Goal: Transaction & Acquisition: Purchase product/service

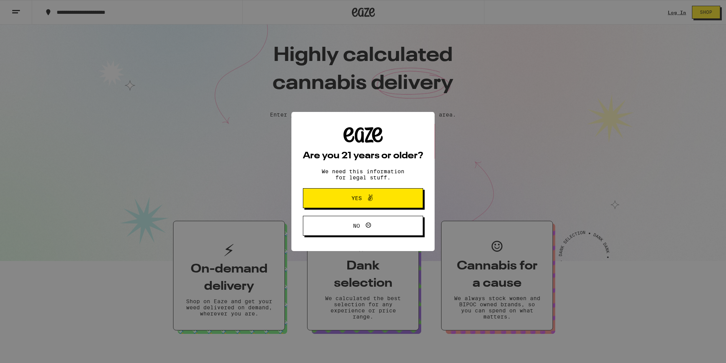
click at [365, 200] on span at bounding box center [368, 198] width 13 height 10
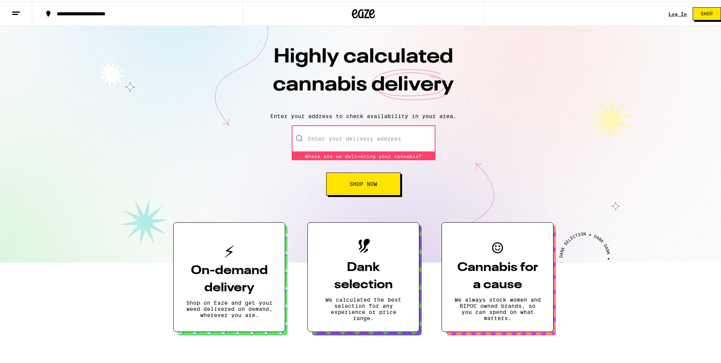
click at [342, 138] on input "Enter your delivery address" at bounding box center [364, 137] width 144 height 27
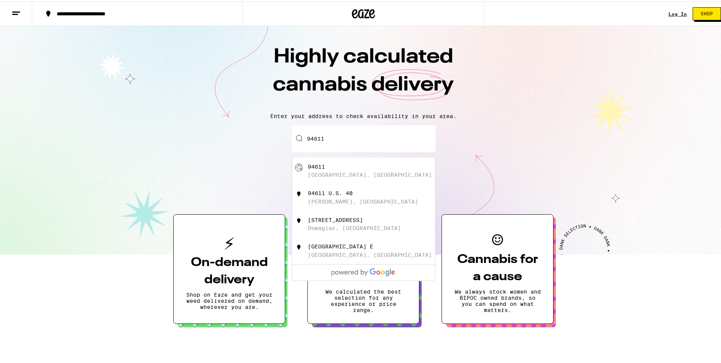
click at [327, 170] on div "94611 [GEOGRAPHIC_DATA], [GEOGRAPHIC_DATA]" at bounding box center [376, 169] width 137 height 15
type input "[GEOGRAPHIC_DATA]"
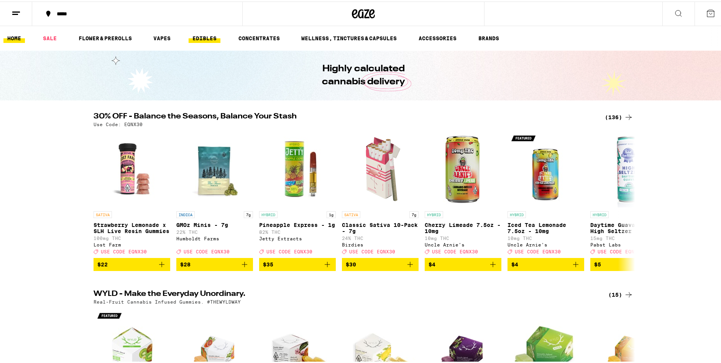
click at [210, 35] on link "EDIBLES" at bounding box center [204, 36] width 32 height 9
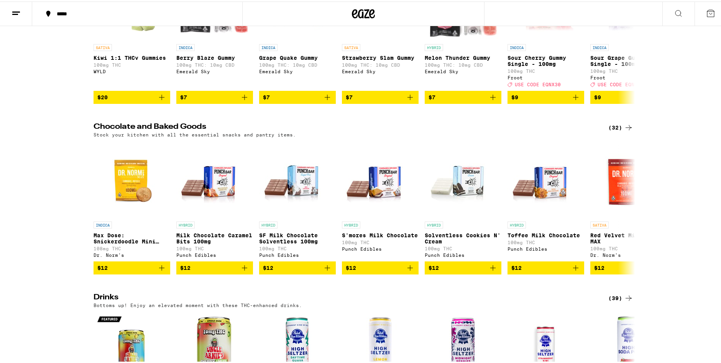
scroll to position [192, 0]
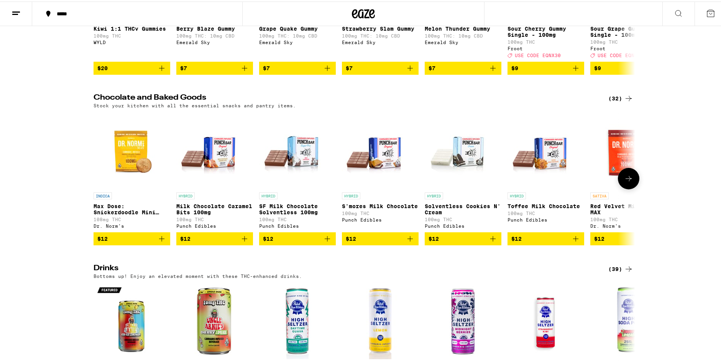
click at [627, 182] on icon at bounding box center [628, 176] width 9 height 9
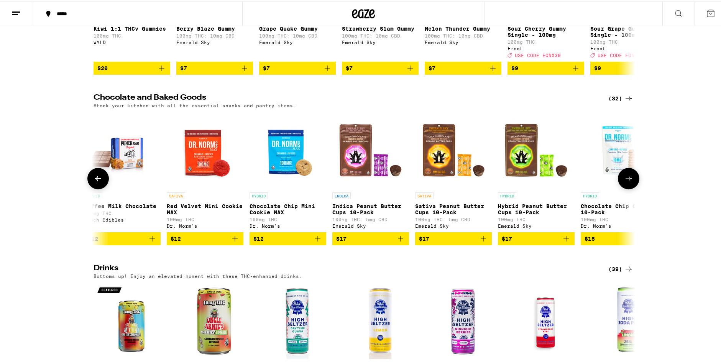
scroll to position [0, 456]
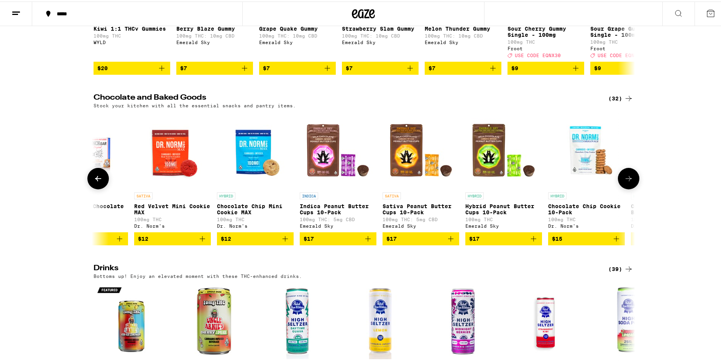
click at [627, 182] on icon at bounding box center [628, 176] width 9 height 9
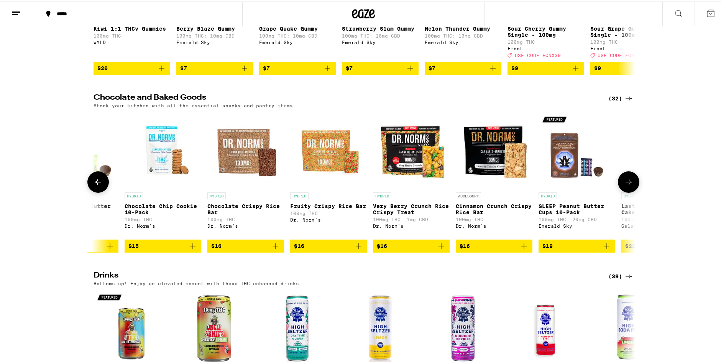
scroll to position [0, 912]
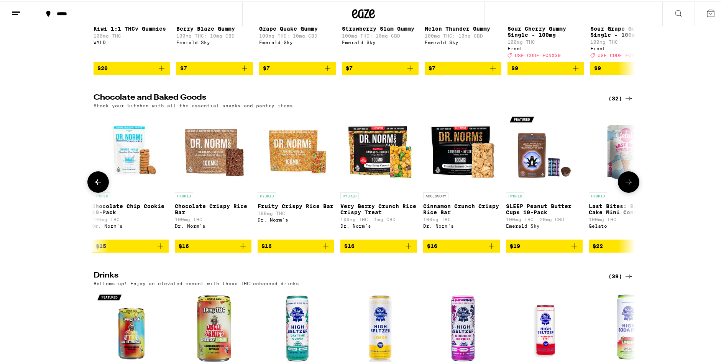
click at [627, 183] on button at bounding box center [627, 180] width 21 height 21
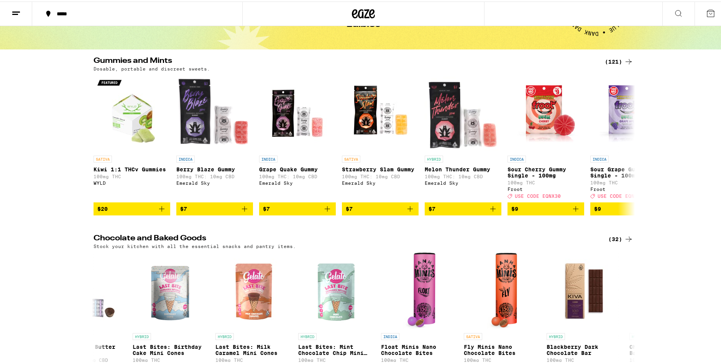
scroll to position [0, 0]
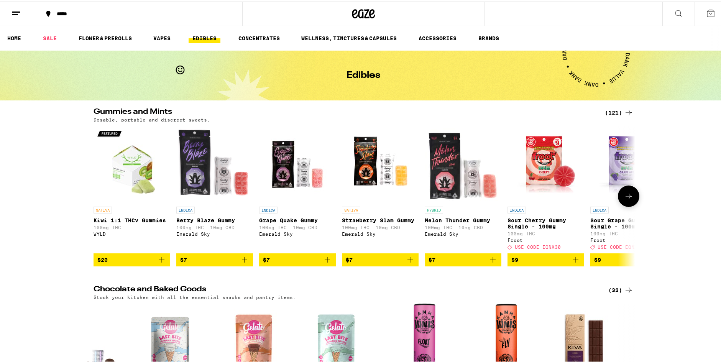
click at [627, 196] on icon at bounding box center [628, 194] width 9 height 9
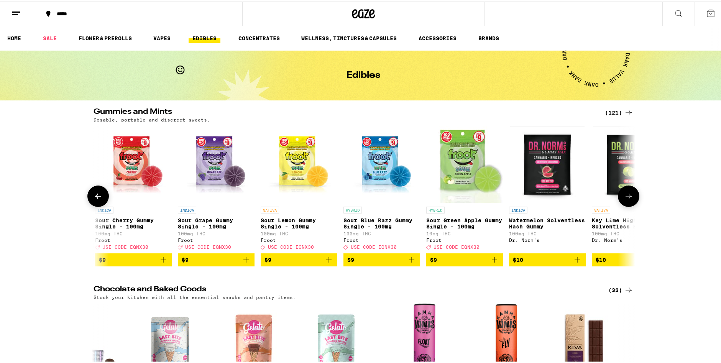
scroll to position [0, 456]
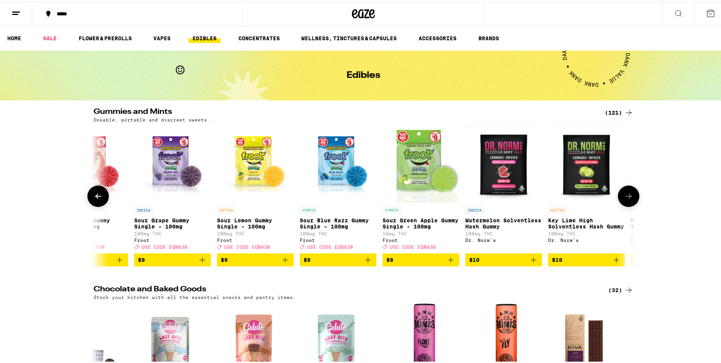
click at [627, 196] on icon at bounding box center [628, 194] width 9 height 9
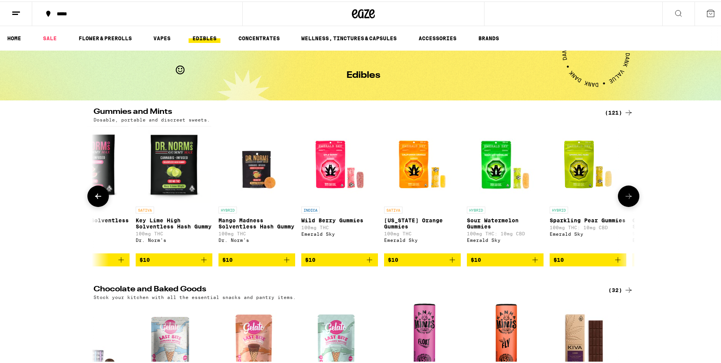
scroll to position [0, 912]
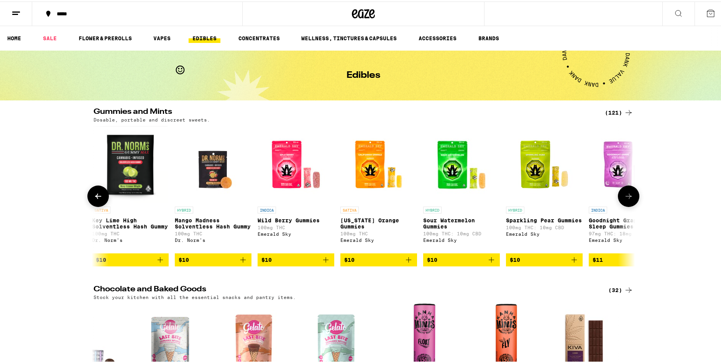
click at [627, 196] on icon at bounding box center [628, 194] width 9 height 9
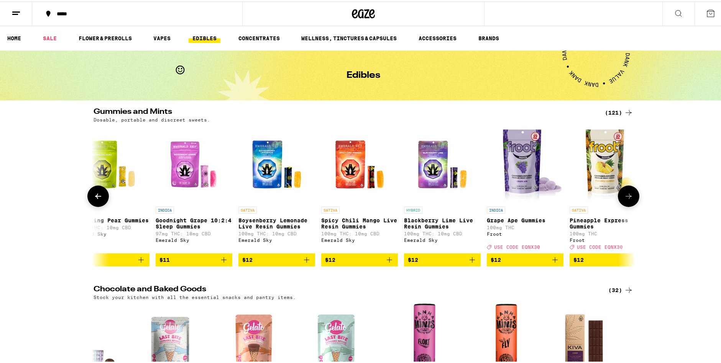
scroll to position [0, 1367]
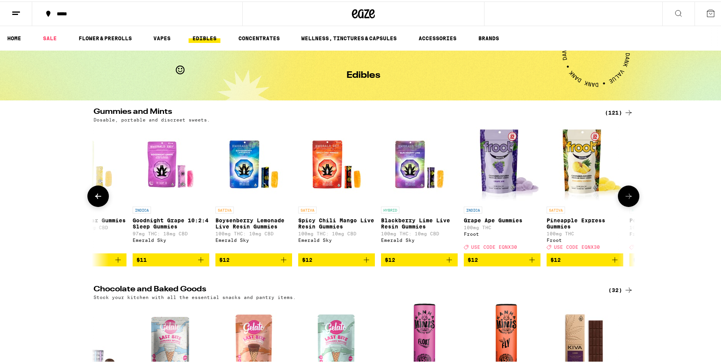
click at [627, 196] on icon at bounding box center [628, 194] width 9 height 9
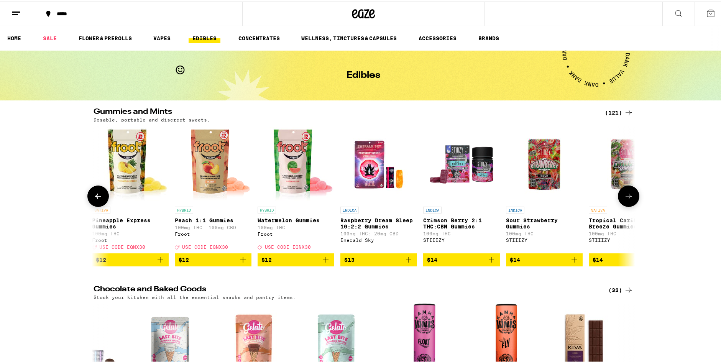
scroll to position [0, 1823]
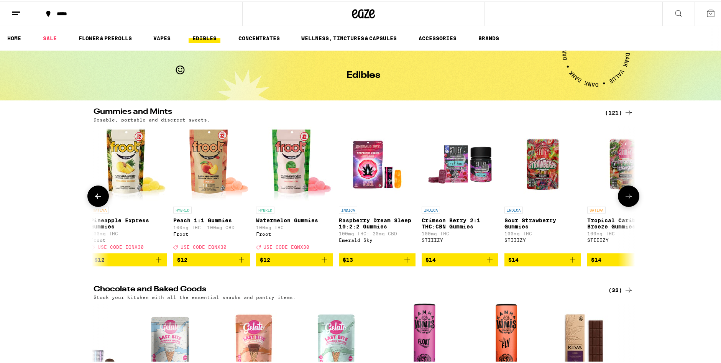
click at [627, 196] on icon at bounding box center [628, 194] width 9 height 9
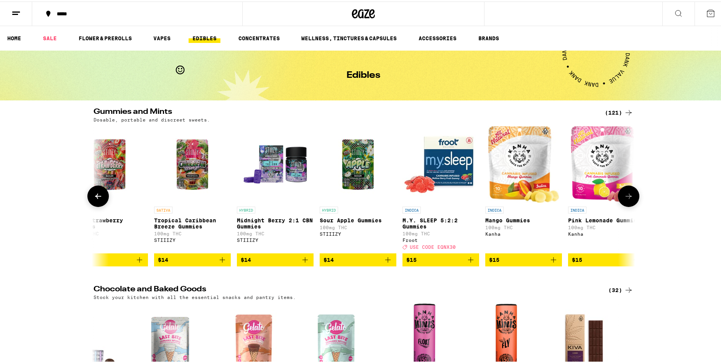
scroll to position [0, 2279]
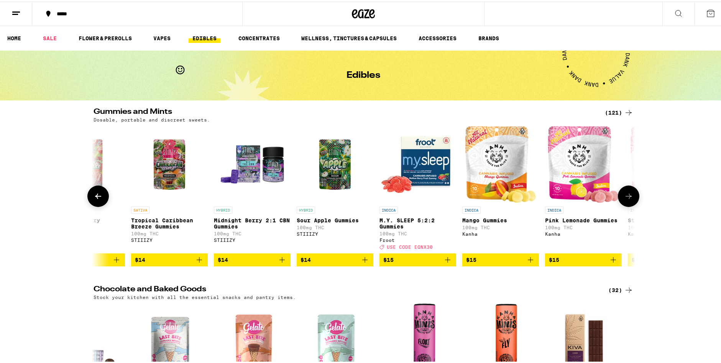
click at [627, 196] on icon at bounding box center [628, 194] width 9 height 9
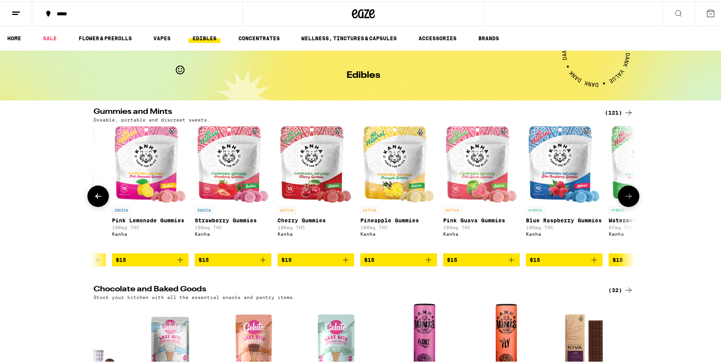
scroll to position [0, 2735]
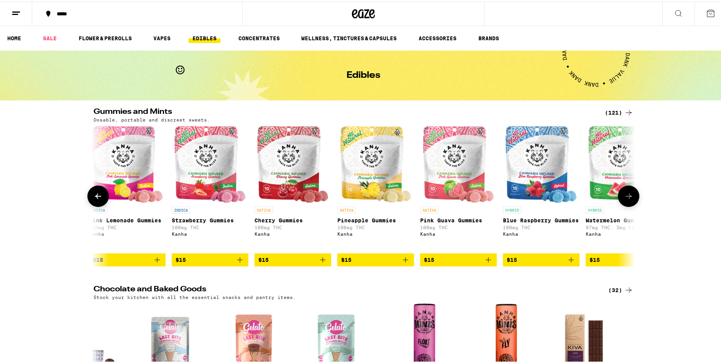
click at [627, 196] on icon at bounding box center [628, 194] width 9 height 9
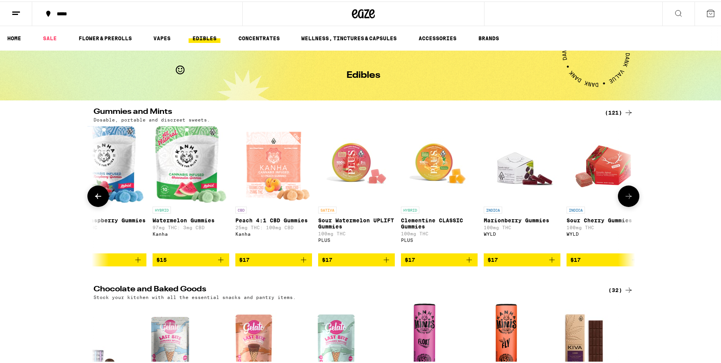
scroll to position [0, 3191]
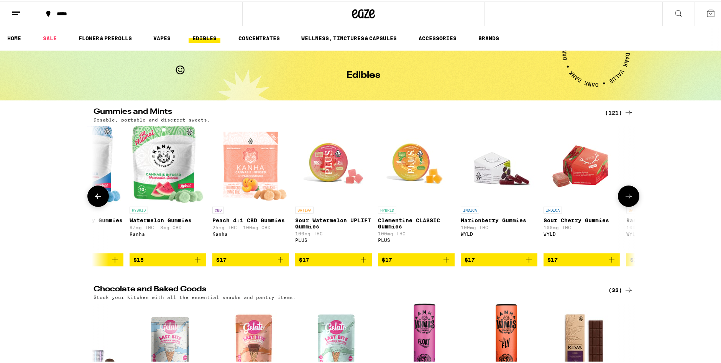
click at [627, 196] on icon at bounding box center [628, 194] width 9 height 9
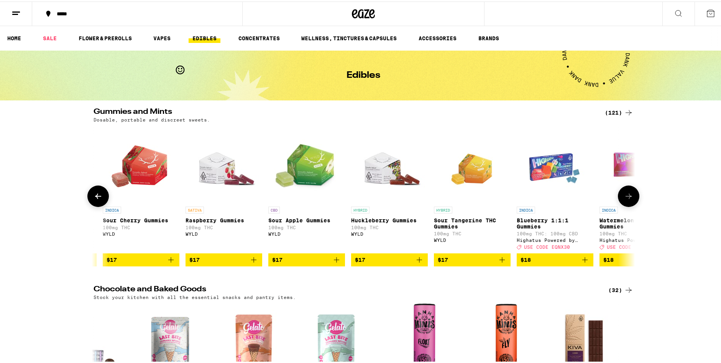
scroll to position [0, 3647]
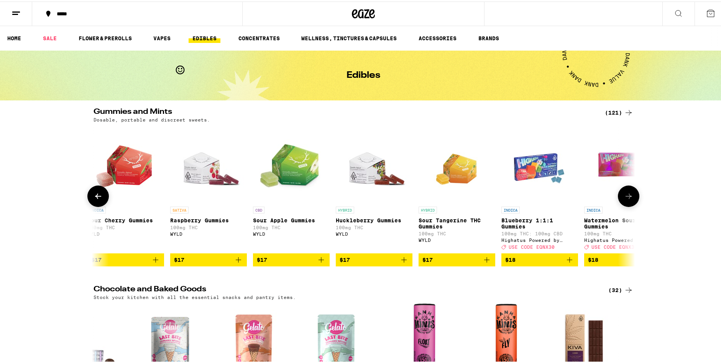
click at [627, 196] on icon at bounding box center [628, 194] width 9 height 9
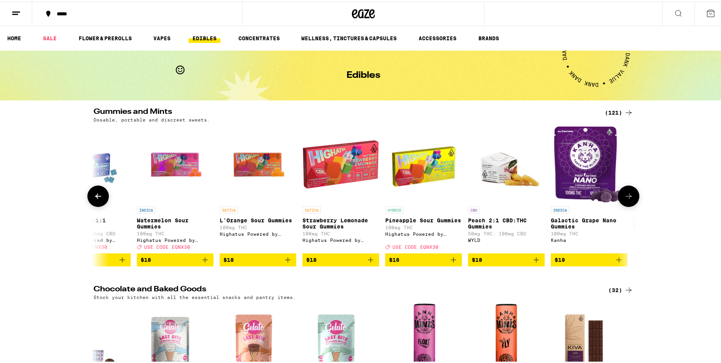
scroll to position [0, 4102]
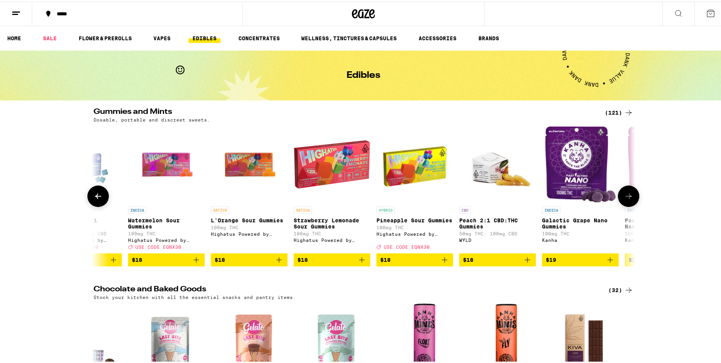
click at [627, 196] on icon at bounding box center [628, 194] width 9 height 9
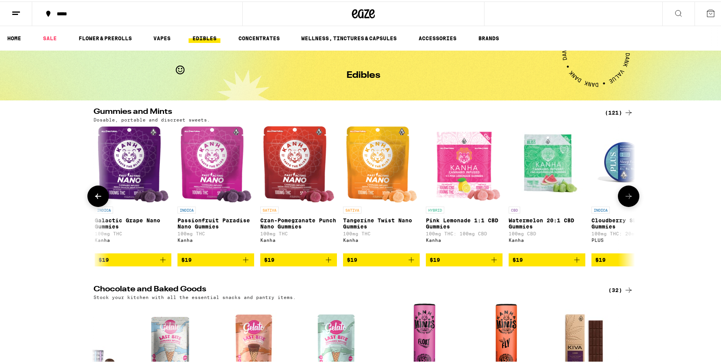
scroll to position [0, 4558]
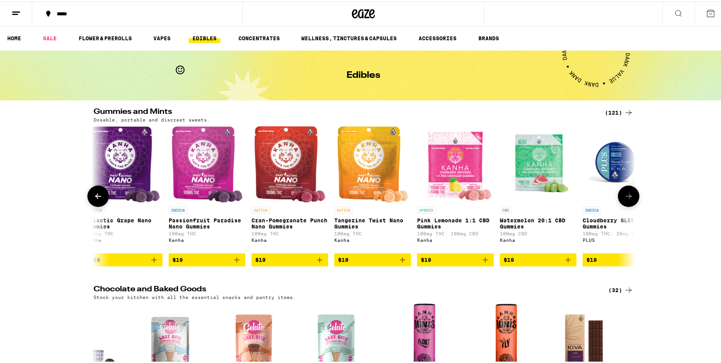
click at [627, 196] on icon at bounding box center [628, 194] width 9 height 9
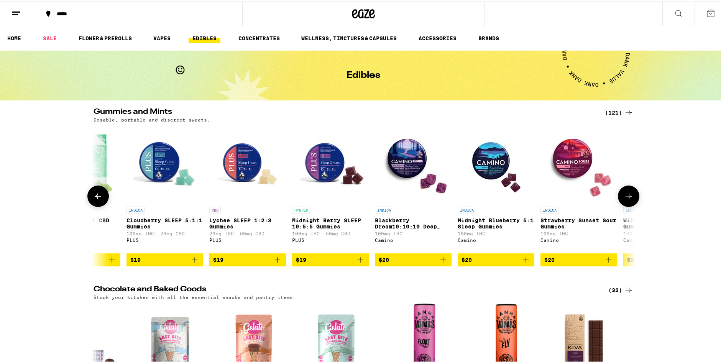
click at [627, 196] on icon at bounding box center [628, 194] width 9 height 9
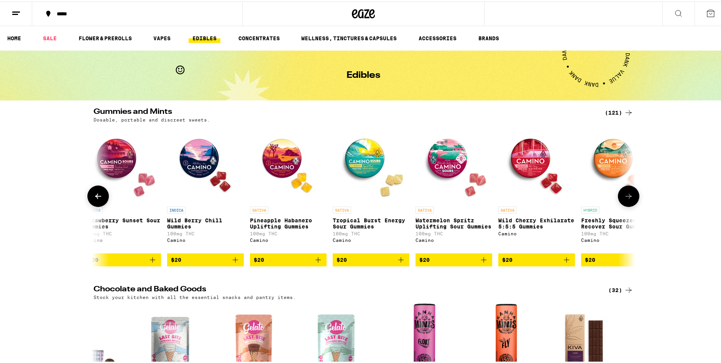
click at [627, 196] on icon at bounding box center [628, 194] width 9 height 9
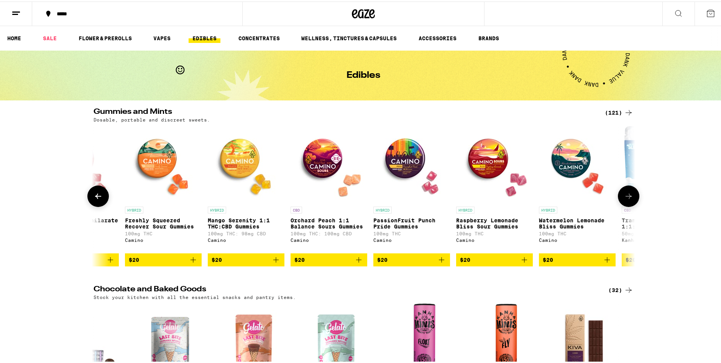
click at [627, 196] on icon at bounding box center [628, 194] width 9 height 9
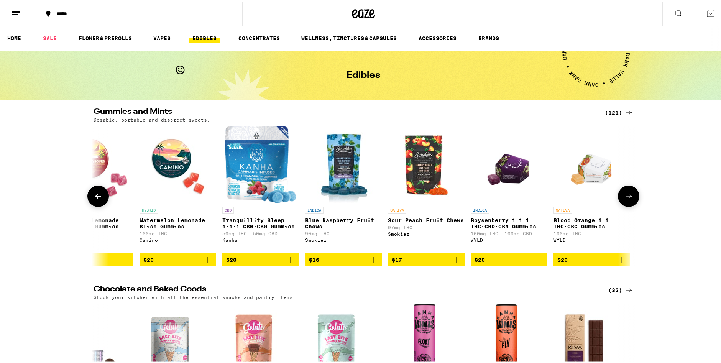
scroll to position [0, 6382]
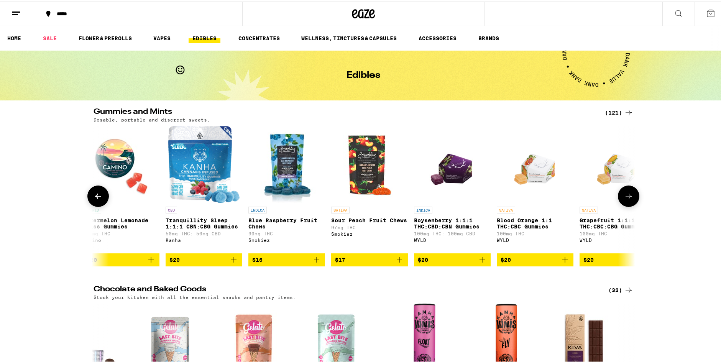
click at [627, 196] on icon at bounding box center [628, 194] width 9 height 9
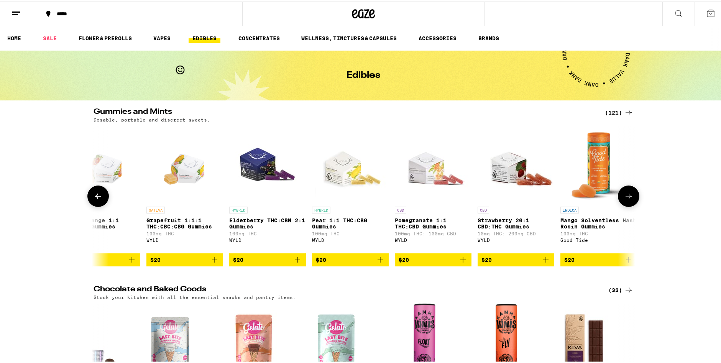
scroll to position [0, 6837]
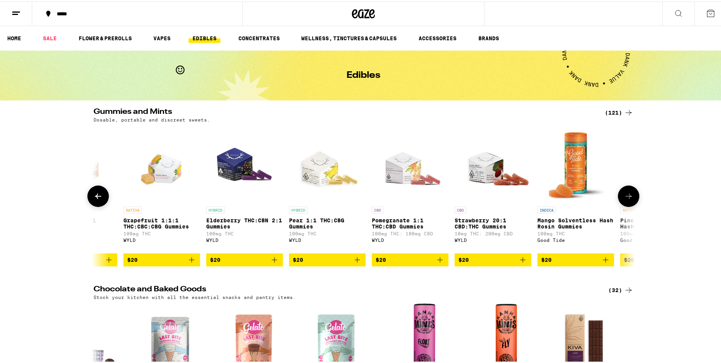
click at [627, 196] on icon at bounding box center [628, 194] width 9 height 9
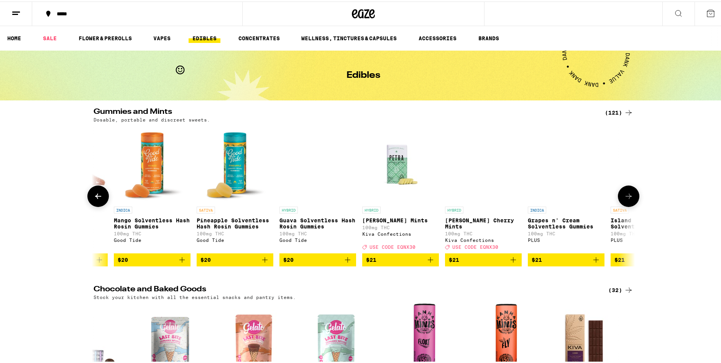
scroll to position [0, 7293]
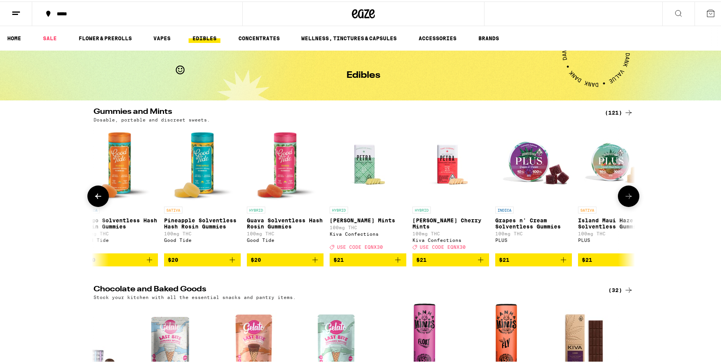
click at [627, 196] on icon at bounding box center [628, 194] width 9 height 9
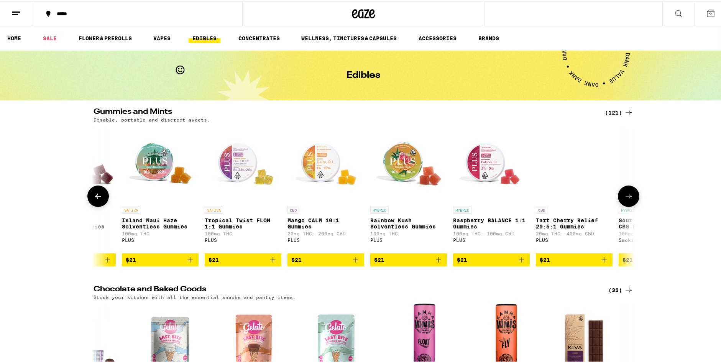
click at [627, 196] on icon at bounding box center [628, 194] width 9 height 9
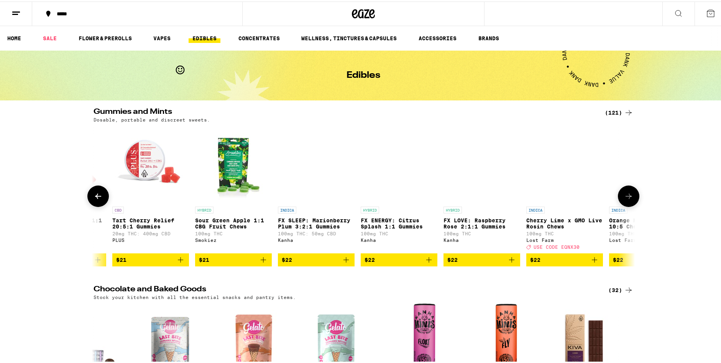
scroll to position [0, 8205]
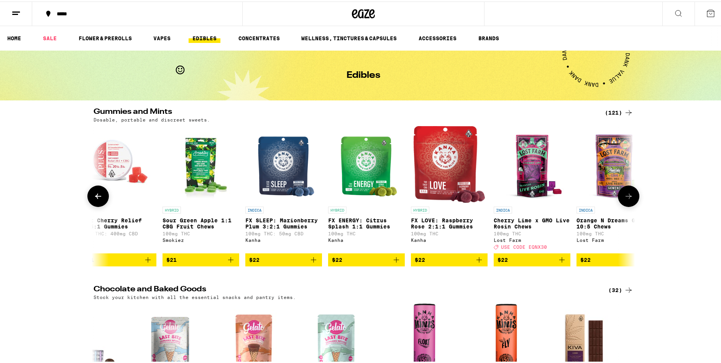
click at [627, 196] on icon at bounding box center [628, 194] width 9 height 9
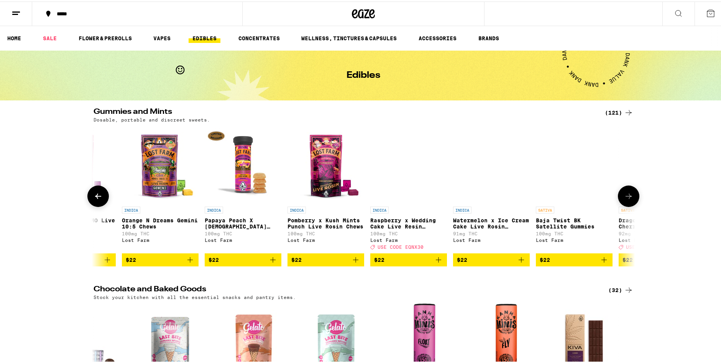
scroll to position [0, 8661]
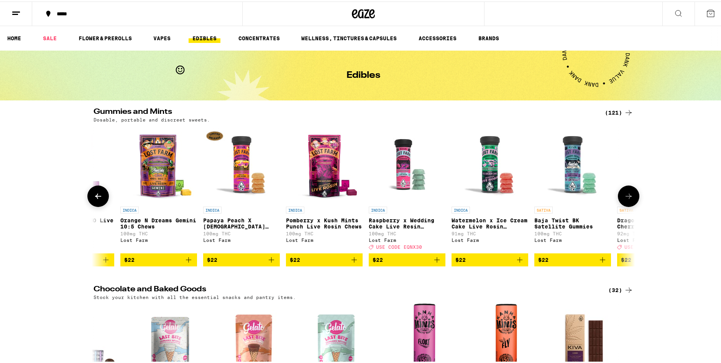
click at [627, 196] on icon at bounding box center [628, 194] width 9 height 9
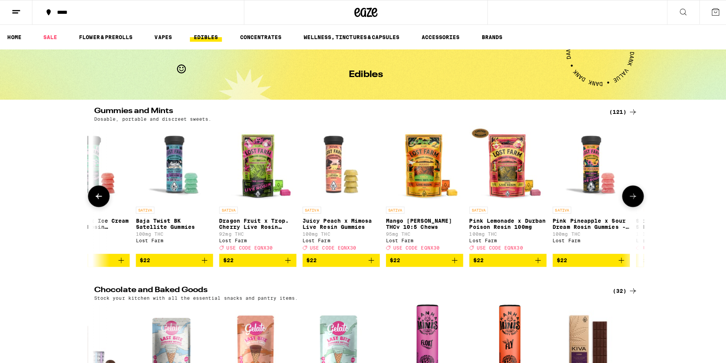
scroll to position [0, 9117]
